Goal: Check status: Check status

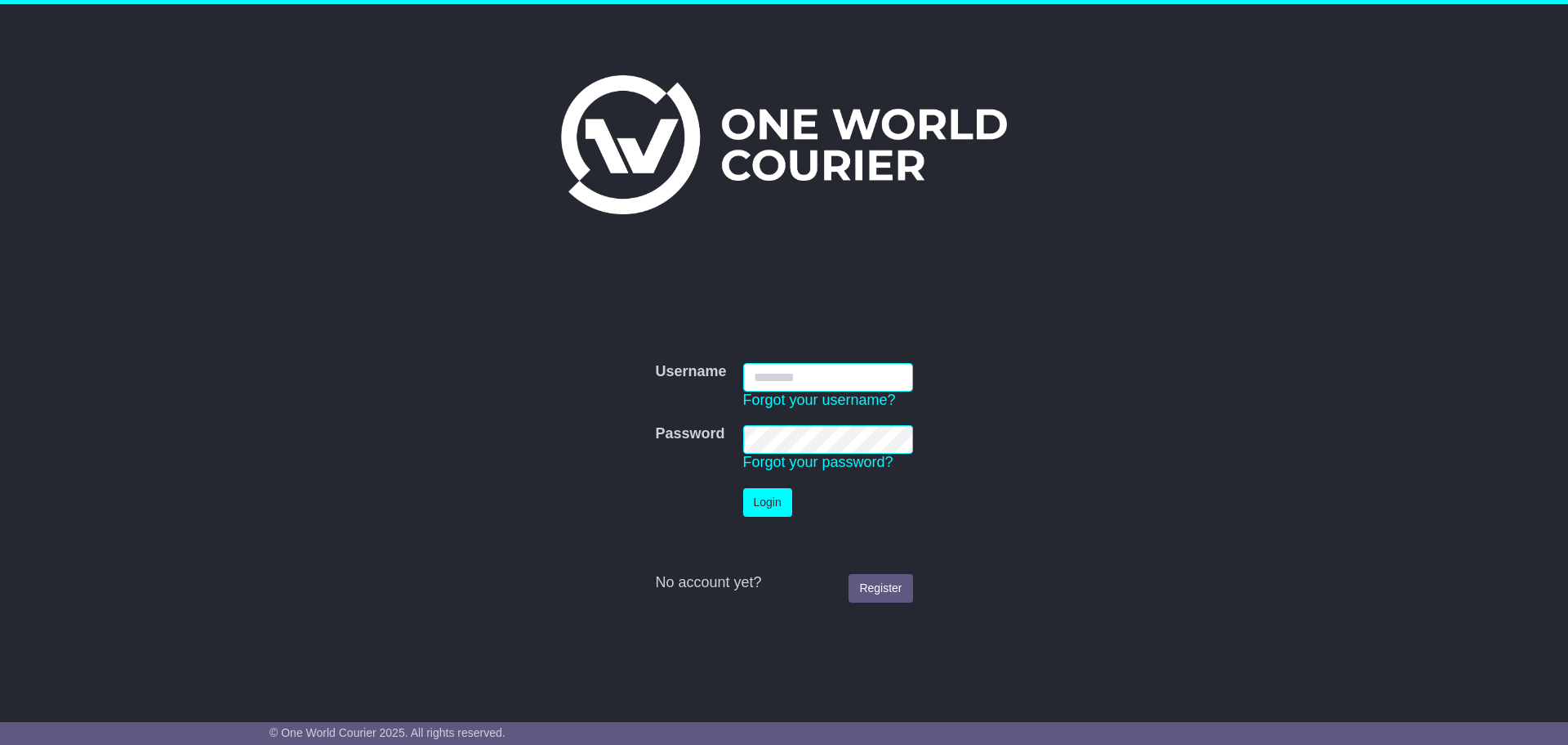
click at [841, 381] on input "Username" at bounding box center [828, 376] width 170 height 28
type input "*****"
click at [761, 505] on button "Login" at bounding box center [768, 501] width 49 height 28
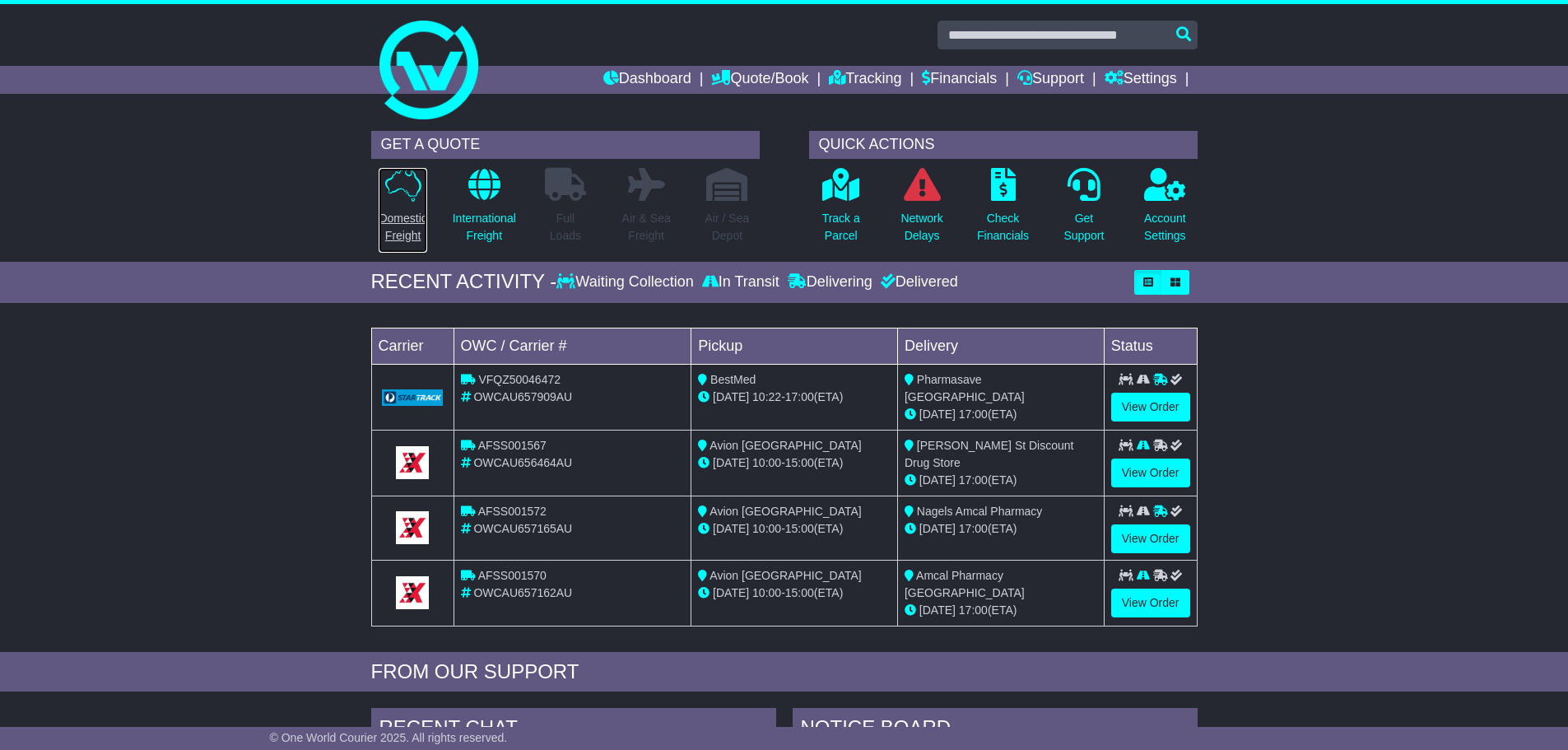
click at [411, 228] on p "Domestic Freight" at bounding box center [403, 227] width 48 height 34
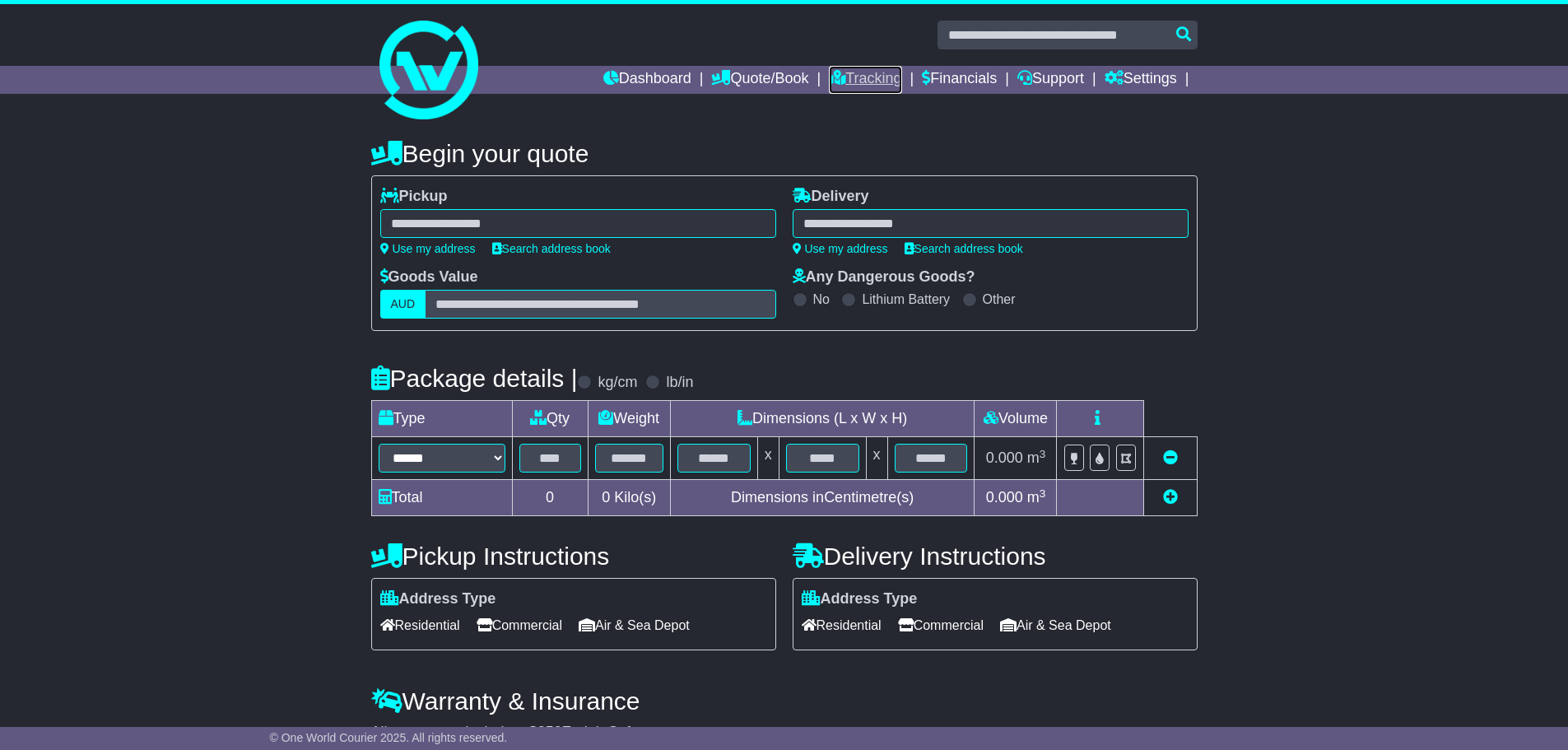
click at [896, 78] on link "Tracking" at bounding box center [865, 80] width 73 height 28
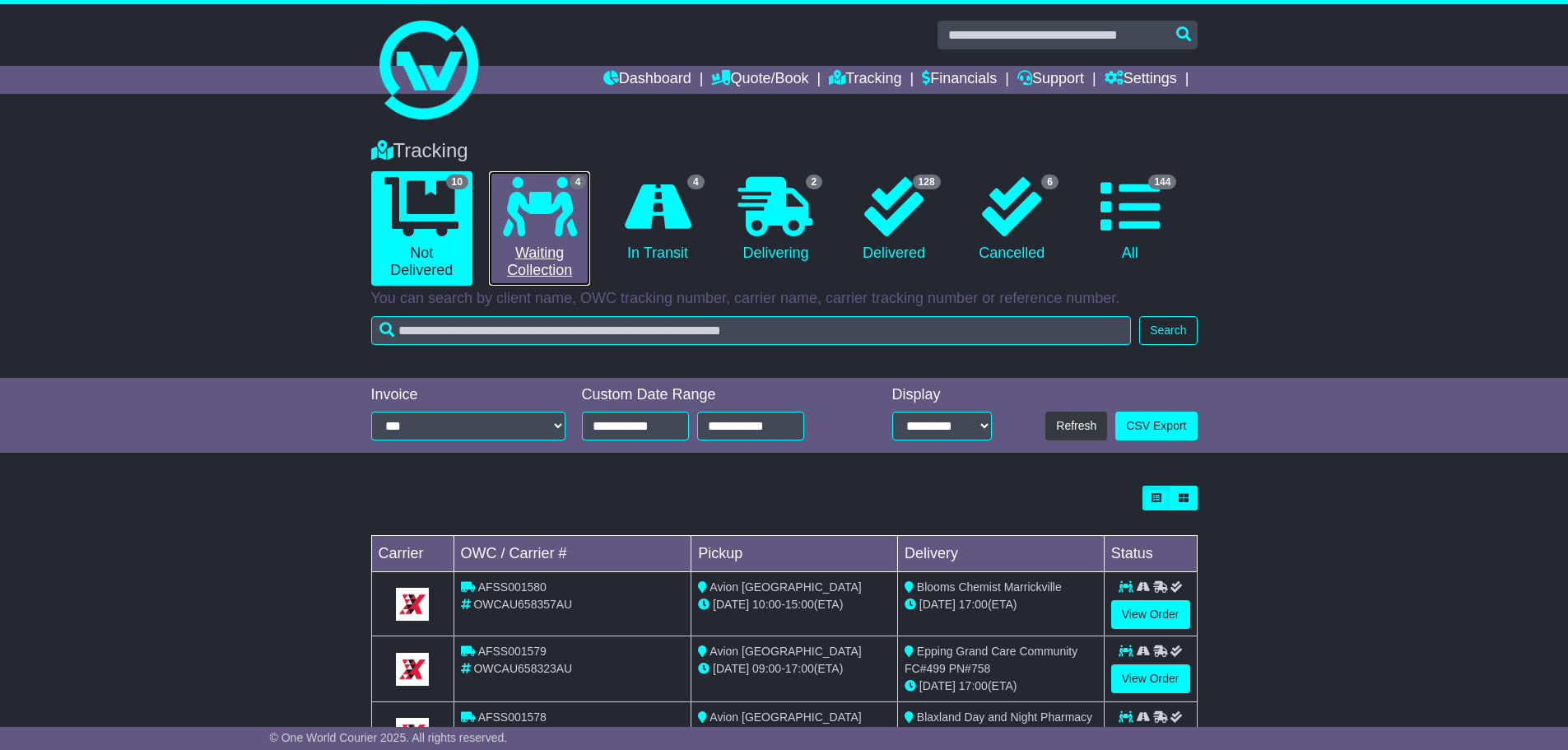
click at [570, 237] on link "4 Waiting Collection" at bounding box center [539, 228] width 101 height 115
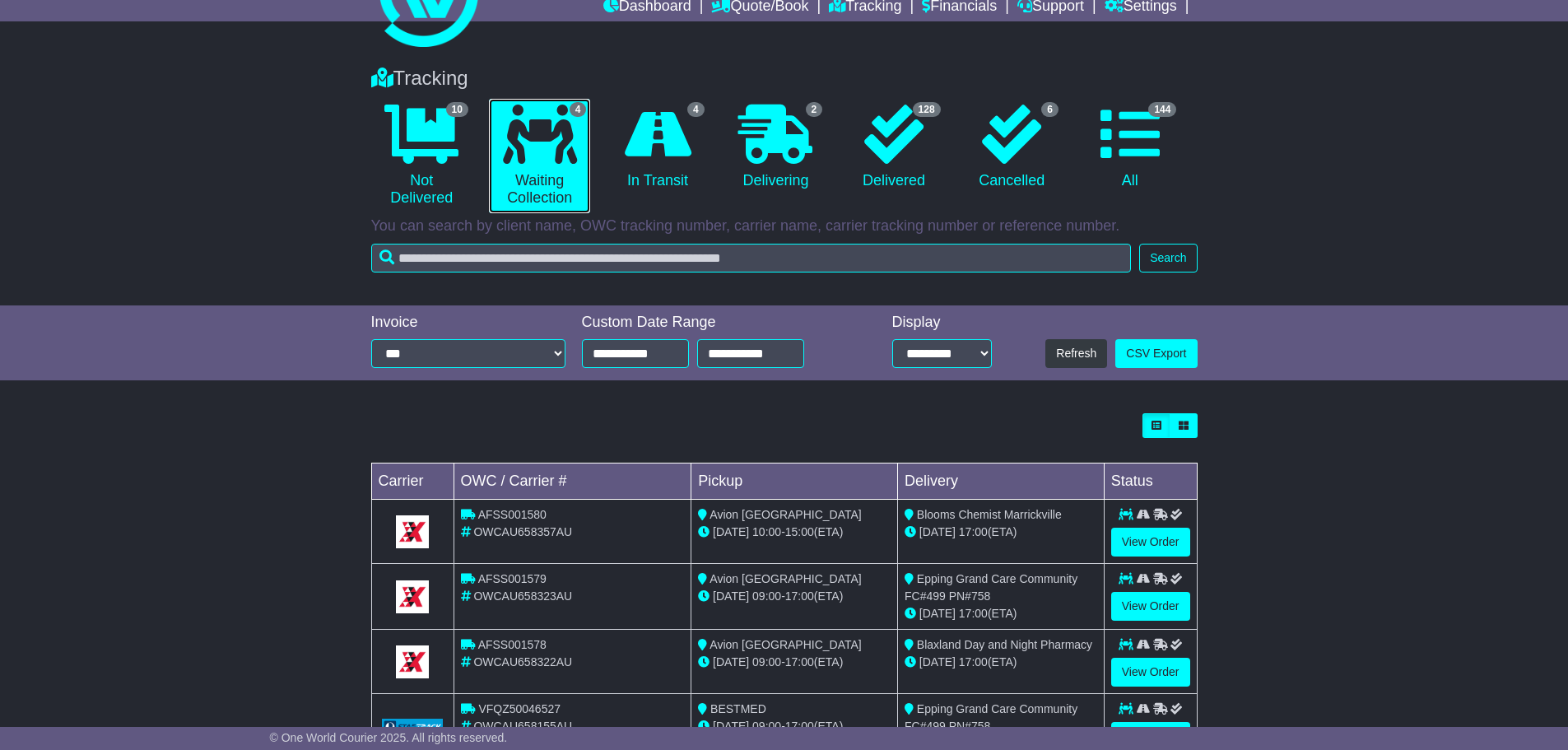
scroll to position [140, 0]
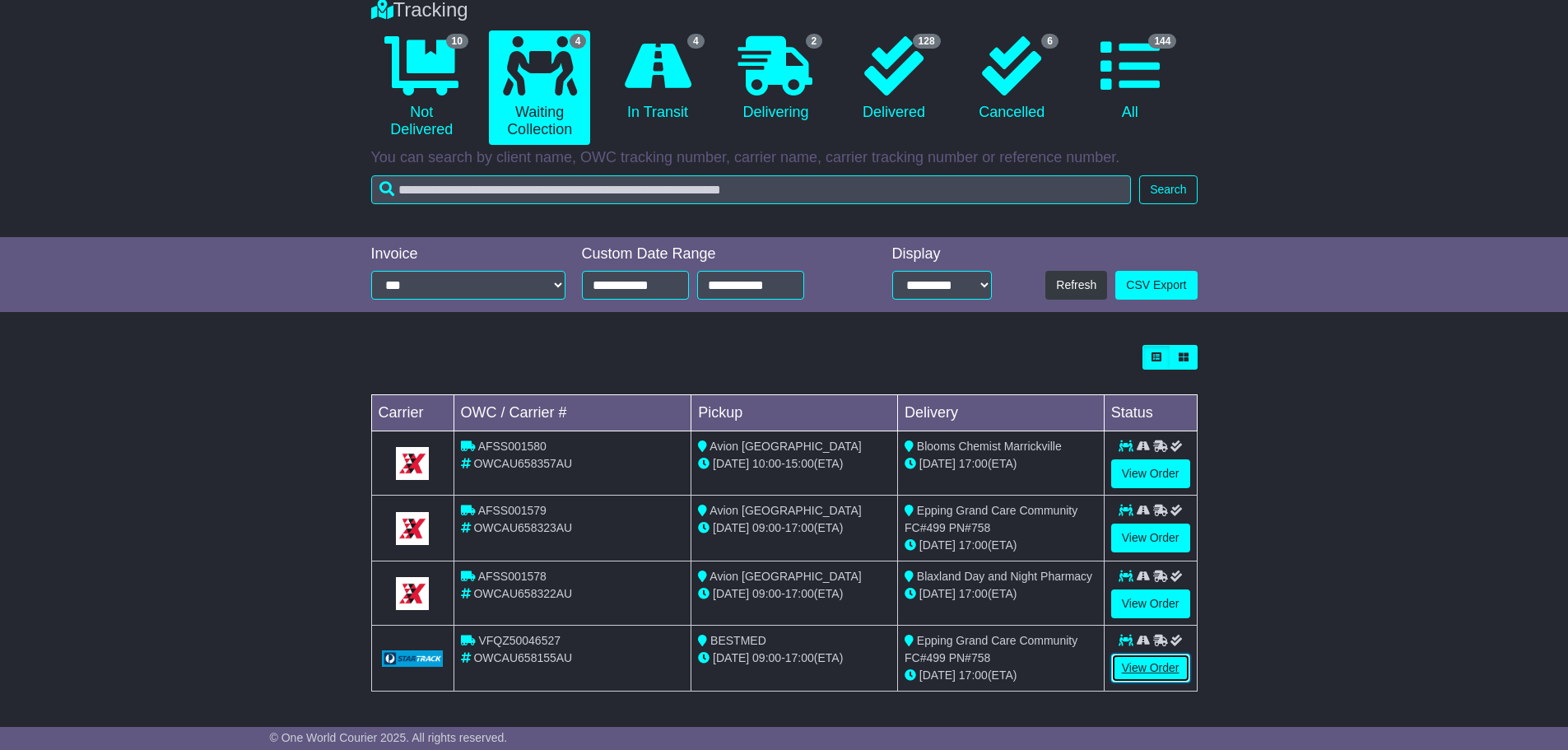
click at [1132, 669] on link "View Order" at bounding box center [1151, 668] width 79 height 28
